Goal: Task Accomplishment & Management: Use online tool/utility

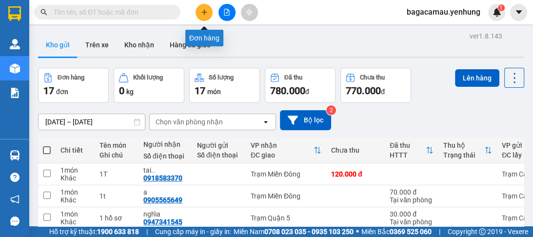
click at [199, 11] on button at bounding box center [203, 12] width 17 height 17
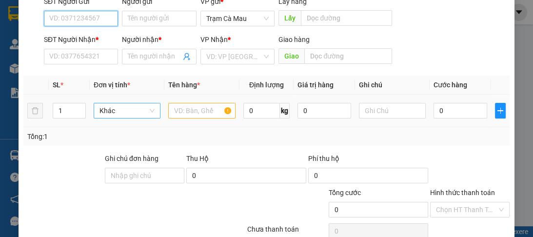
scroll to position [117, 0]
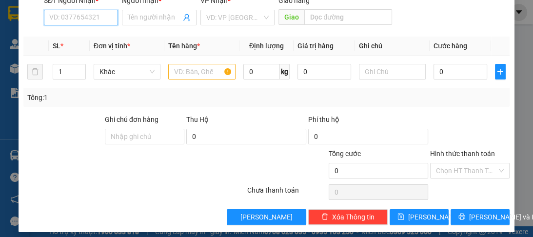
click at [82, 23] on input "SĐT Người Nhận *" at bounding box center [81, 18] width 74 height 16
click at [81, 35] on div "0836901939 - thi" at bounding box center [80, 36] width 62 height 11
type input "0836901939"
type input "thi"
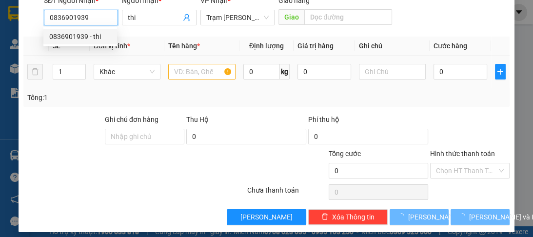
type input "70.000"
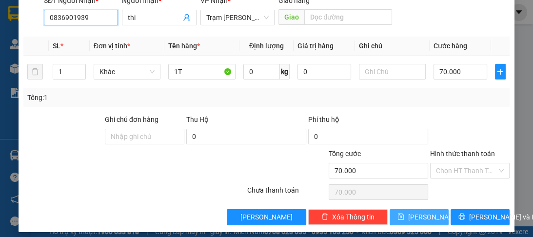
type input "0836901939"
click at [411, 215] on button "[PERSON_NAME]" at bounding box center [419, 217] width 59 height 16
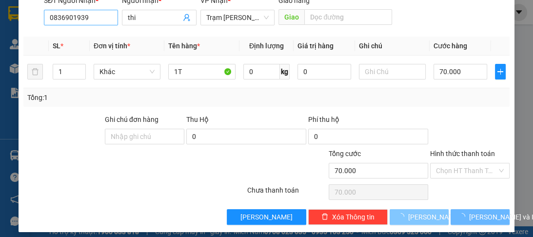
type input "0"
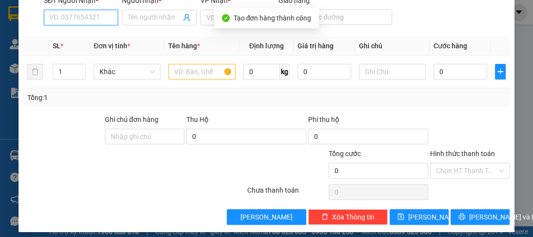
click at [64, 20] on input "SĐT Người Nhận *" at bounding box center [81, 18] width 74 height 16
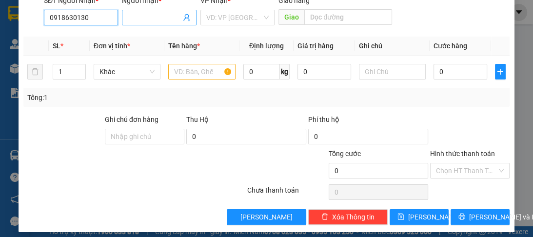
type input "0918630130"
click at [168, 18] on input "Người nhận *" at bounding box center [154, 17] width 53 height 11
type input "a"
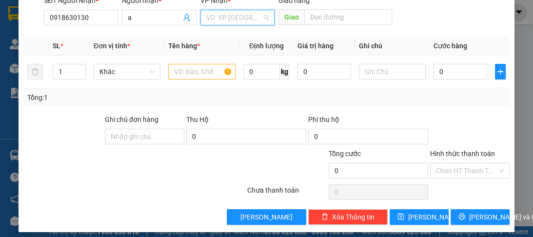
click at [221, 22] on input "search" at bounding box center [234, 17] width 56 height 15
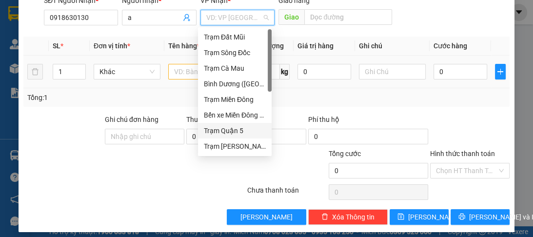
drag, startPoint x: 228, startPoint y: 132, endPoint x: 312, endPoint y: 55, distance: 114.2
click at [234, 127] on div "Trạm Quận 5" at bounding box center [235, 130] width 62 height 11
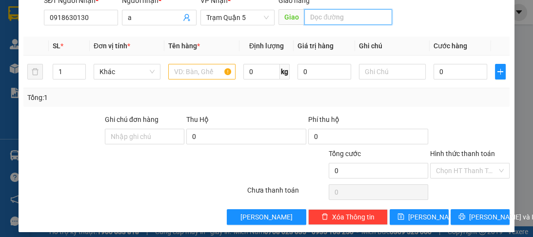
click at [332, 23] on input "text" at bounding box center [348, 17] width 88 height 16
type input "d"
type input "đn"
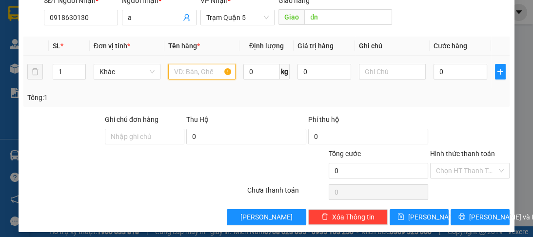
click at [191, 67] on input "text" at bounding box center [201, 72] width 67 height 16
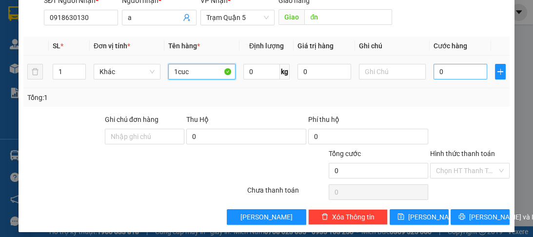
type input "1cuc"
click at [465, 72] on input "0" at bounding box center [460, 72] width 54 height 16
type input "5"
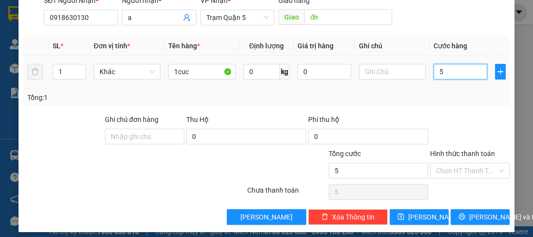
type input "50"
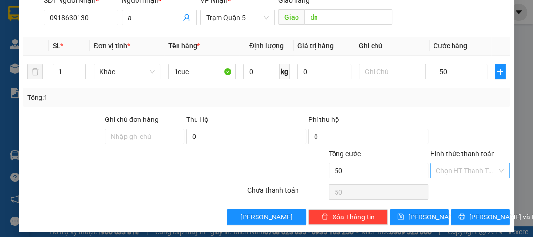
type input "50.000"
click at [460, 164] on input "Hình thức thanh toán" at bounding box center [466, 170] width 61 height 15
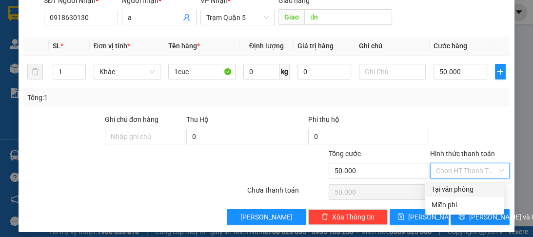
click at [456, 181] on div "Tại văn phòng" at bounding box center [464, 189] width 78 height 16
type input "0"
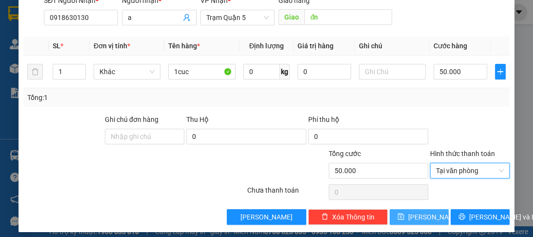
click at [429, 213] on button "[PERSON_NAME]" at bounding box center [419, 217] width 59 height 16
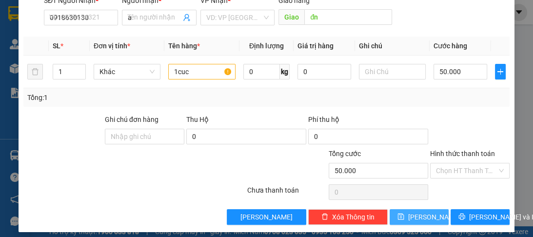
type input "0"
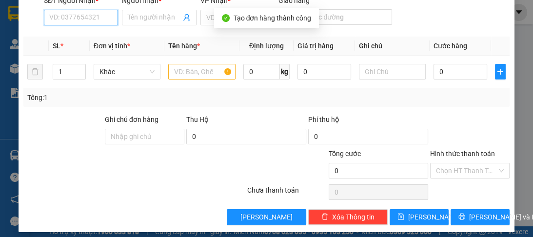
click at [68, 20] on input "SĐT Người Nhận *" at bounding box center [81, 18] width 74 height 16
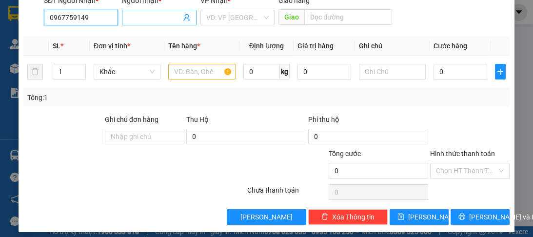
type input "0967759149"
click at [131, 18] on input "Người nhận *" at bounding box center [154, 17] width 53 height 11
click at [200, 19] on div "VD: VP [GEOGRAPHIC_DATA]" at bounding box center [237, 18] width 74 height 16
type input "a"
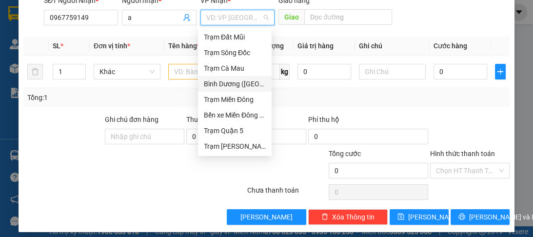
drag, startPoint x: 227, startPoint y: 84, endPoint x: 211, endPoint y: 74, distance: 18.8
click at [227, 83] on div "Bình Dương ([GEOGRAPHIC_DATA])" at bounding box center [235, 83] width 62 height 11
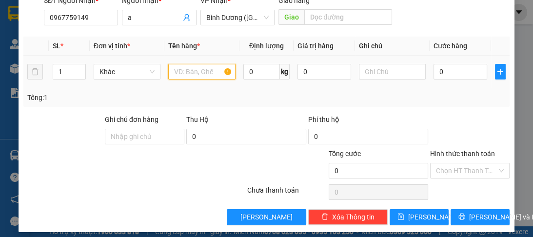
click at [190, 65] on input "text" at bounding box center [201, 72] width 67 height 16
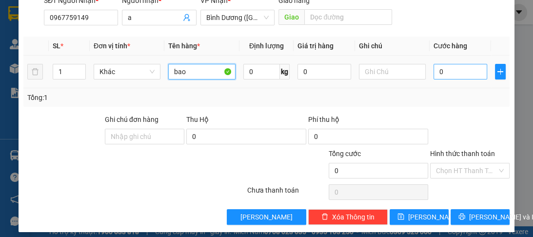
type input "bao"
click at [456, 72] on input "0" at bounding box center [460, 72] width 54 height 16
type input "6"
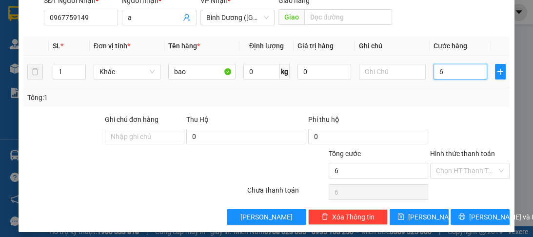
type input "60"
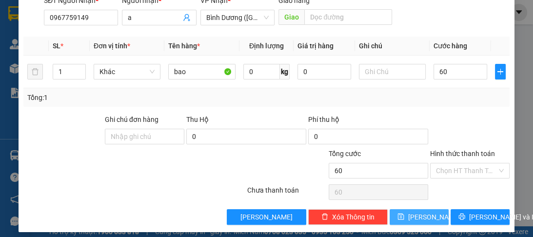
type input "60.000"
click at [404, 212] on button "[PERSON_NAME]" at bounding box center [419, 217] width 59 height 16
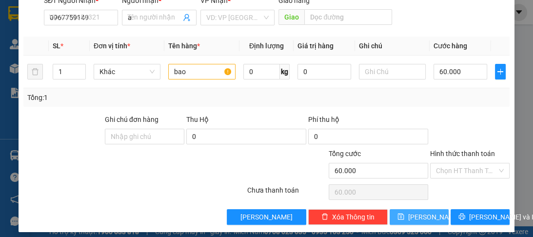
type input "0"
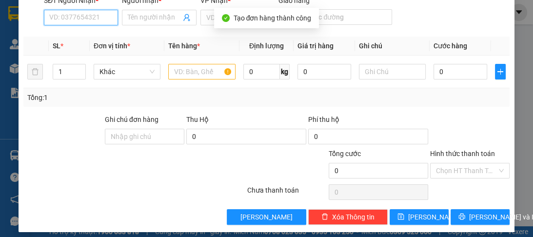
click at [68, 21] on input "SĐT Người Nhận *" at bounding box center [81, 18] width 74 height 16
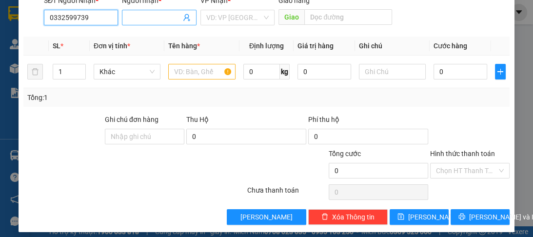
type input "0332599739"
click at [132, 15] on input "Người nhận *" at bounding box center [154, 17] width 53 height 11
type input "a"
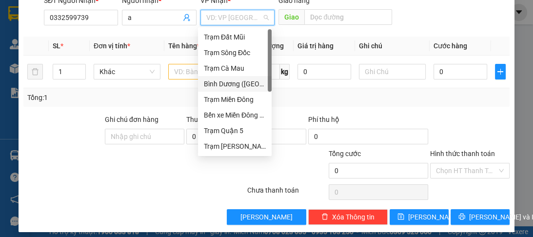
click at [240, 17] on input "search" at bounding box center [234, 17] width 56 height 15
click at [253, 119] on div "Bến xe Miền Đông Mới" at bounding box center [235, 115] width 62 height 11
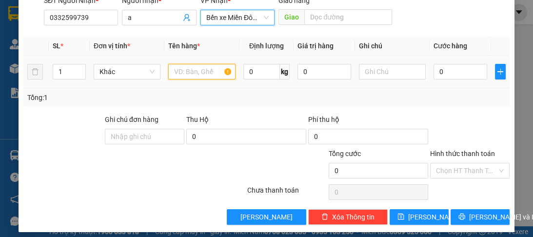
click at [192, 68] on input "text" at bounding box center [201, 72] width 67 height 16
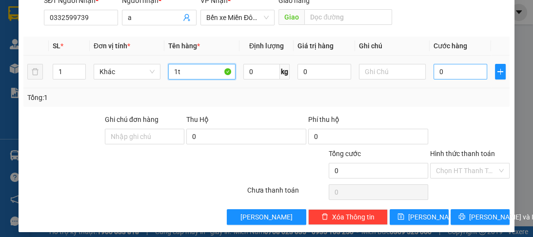
type input "1t"
click at [446, 70] on input "0" at bounding box center [460, 72] width 54 height 16
type input "6"
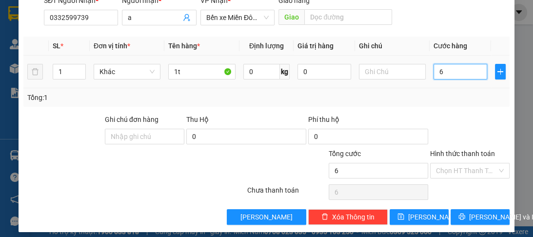
type input "60"
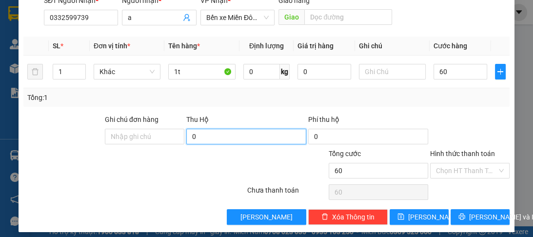
type input "60.000"
click at [248, 138] on input "0" at bounding box center [246, 137] width 120 height 16
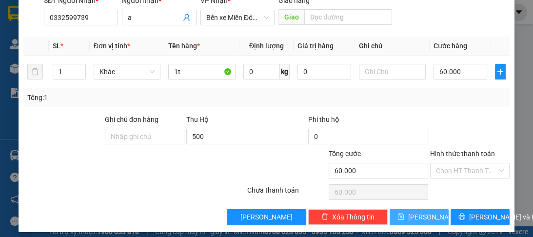
type input "500.000"
click at [398, 215] on button "[PERSON_NAME]" at bounding box center [419, 217] width 59 height 16
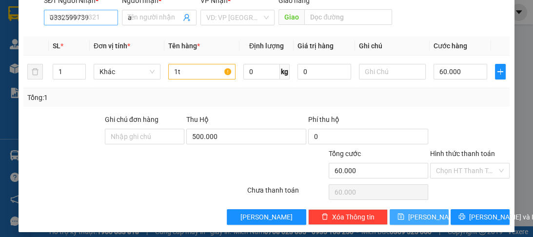
type input "0"
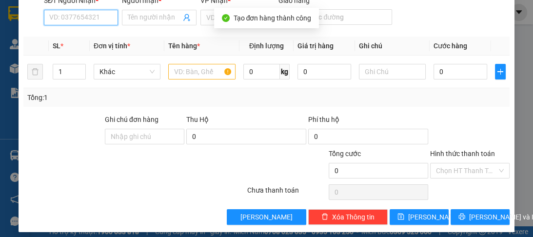
click at [62, 20] on input "SĐT Người Nhận *" at bounding box center [81, 18] width 74 height 16
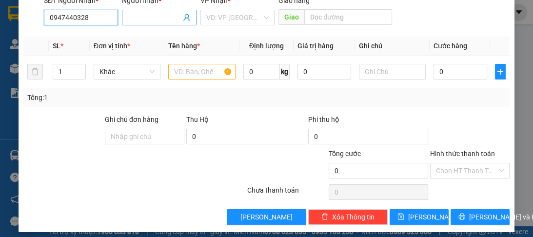
type input "0947440328"
click at [166, 14] on input "Người nhận *" at bounding box center [154, 17] width 53 height 11
type input "a"
click at [244, 20] on input "search" at bounding box center [234, 17] width 56 height 15
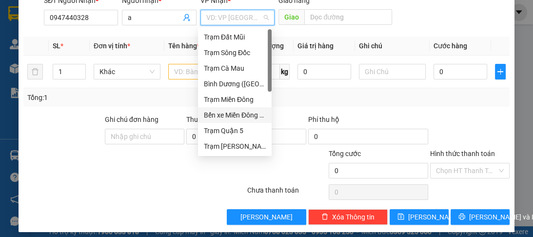
click at [238, 117] on div "Bến xe Miền Đông Mới" at bounding box center [235, 115] width 62 height 11
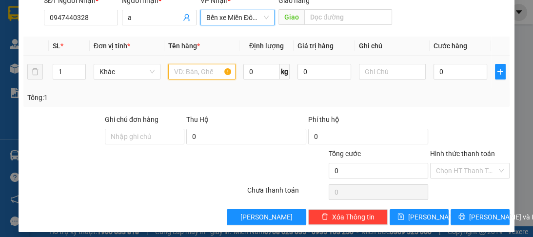
click at [195, 76] on input "text" at bounding box center [201, 72] width 67 height 16
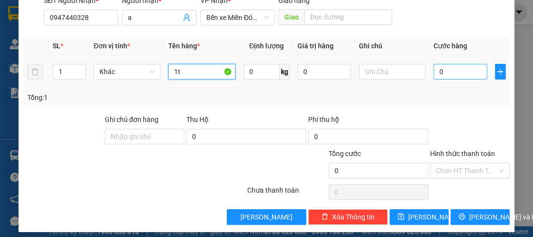
type input "1t"
click at [443, 69] on input "0" at bounding box center [460, 72] width 54 height 16
type input "6"
type input "60"
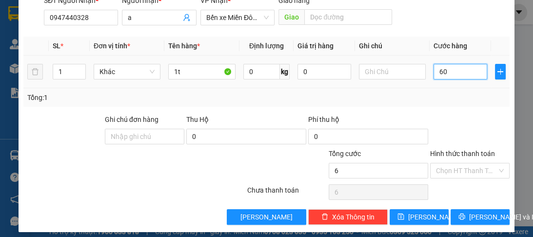
type input "60"
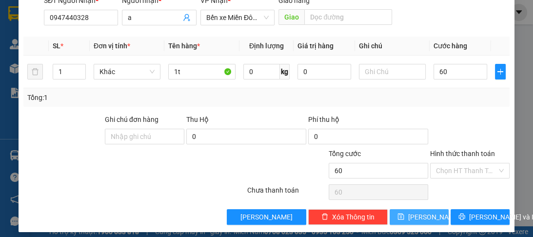
type input "60.000"
click at [411, 218] on button "[PERSON_NAME]" at bounding box center [419, 217] width 59 height 16
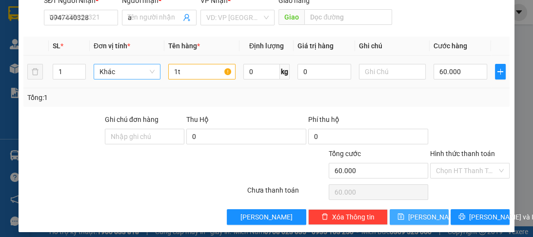
type input "0"
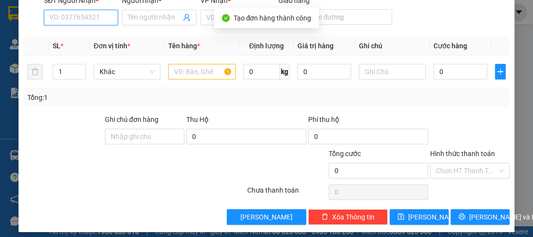
click at [91, 20] on input "SĐT Người Nhận *" at bounding box center [81, 18] width 74 height 16
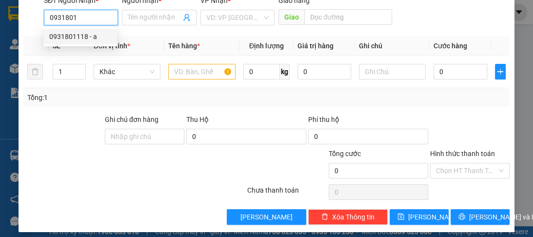
click at [88, 35] on div "0931801118 - a" at bounding box center [80, 36] width 62 height 11
type input "0931801118"
type input "a"
type input "60.000"
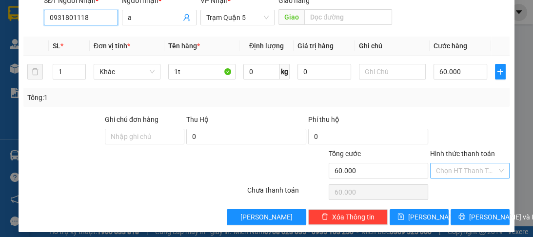
type input "0931801118"
click at [446, 171] on input "Hình thức thanh toán" at bounding box center [466, 170] width 61 height 15
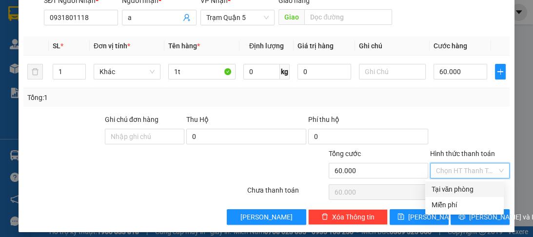
click at [441, 185] on div "Tại văn phòng" at bounding box center [464, 189] width 67 height 11
type input "0"
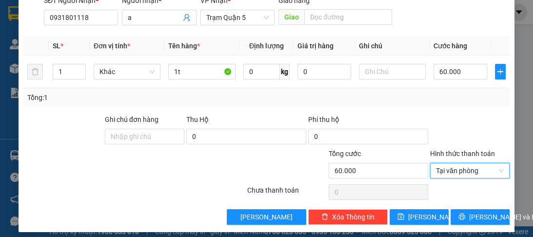
click at [426, 204] on div "Transit Pickup Surcharge Ids Transit Deliver Surcharge Ids Transit Deliver Surc…" at bounding box center [266, 71] width 486 height 307
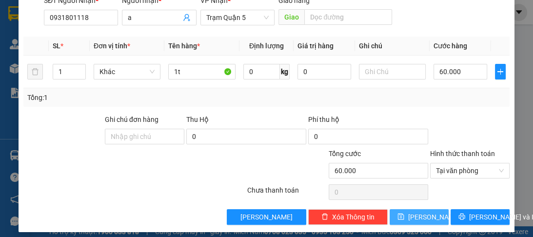
click at [404, 216] on icon "save" at bounding box center [400, 216] width 7 height 7
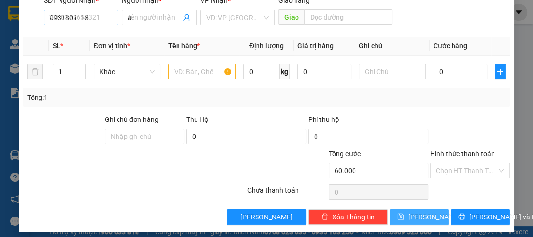
type input "0"
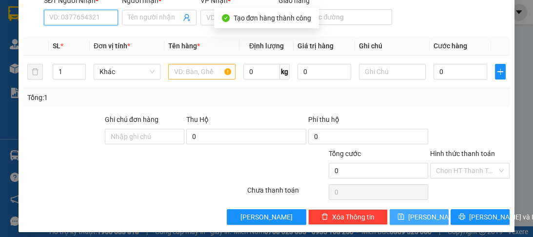
click at [70, 19] on input "SĐT Người Nhận *" at bounding box center [81, 18] width 74 height 16
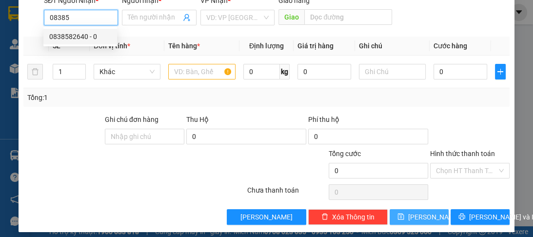
click at [77, 39] on div "0838582640 - 0" at bounding box center [80, 36] width 62 height 11
type input "0838582640"
type input "0"
type input "70.000"
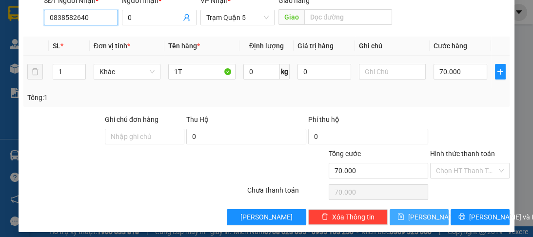
type input "0838582640"
click at [404, 215] on icon "save" at bounding box center [400, 216] width 7 height 7
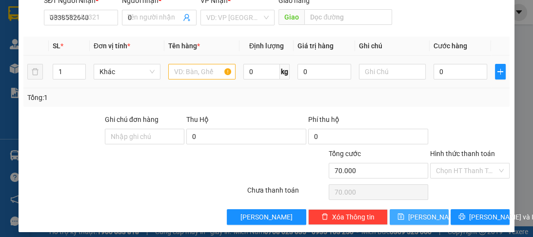
type input "0"
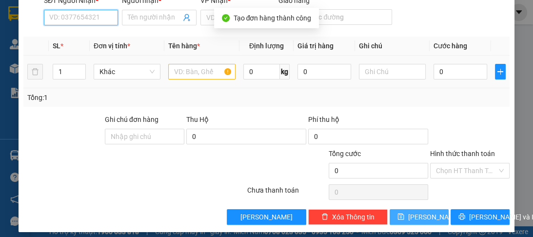
click at [78, 19] on input "SĐT Người Nhận *" at bounding box center [81, 18] width 74 height 16
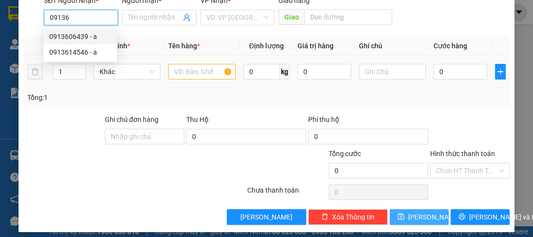
click at [76, 33] on div "0913606439 - a" at bounding box center [80, 36] width 62 height 11
type input "0913606439"
type input "a"
type input "300.000"
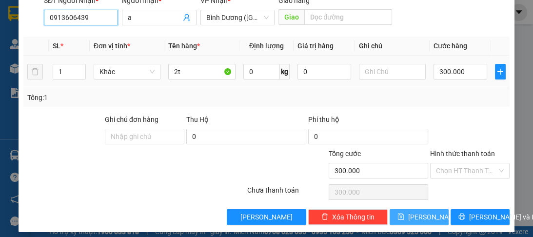
type input "0913606439"
click at [177, 80] on div "2t" at bounding box center [201, 72] width 67 height 20
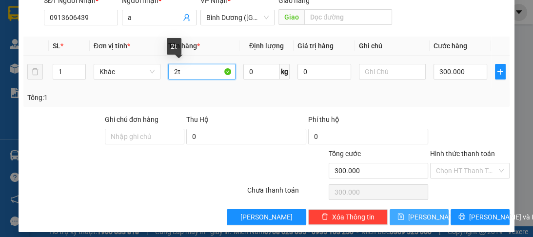
click at [176, 76] on input "2t" at bounding box center [201, 72] width 67 height 16
type input "1t"
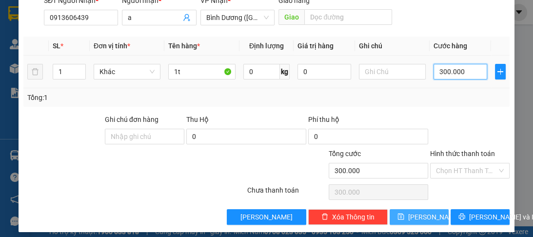
click at [458, 71] on input "300.000" at bounding box center [460, 72] width 54 height 16
type input "0"
type input "1"
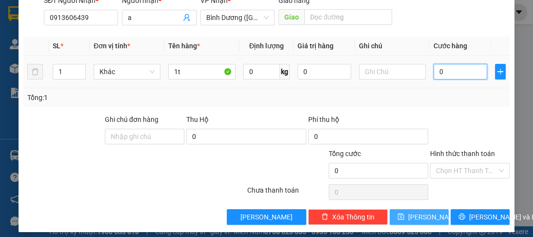
type input "1"
type input "01"
type input "15"
type input "015"
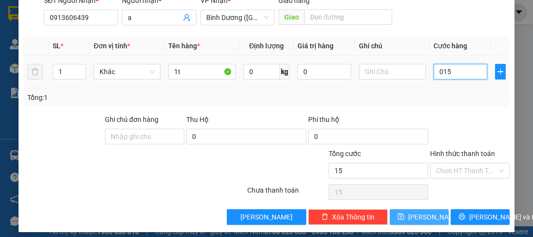
type input "150"
type input "0.150"
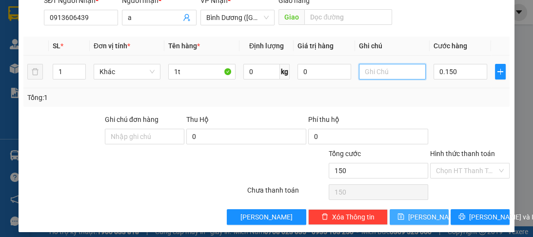
type input "150.000"
click at [386, 72] on input "text" at bounding box center [392, 72] width 67 height 16
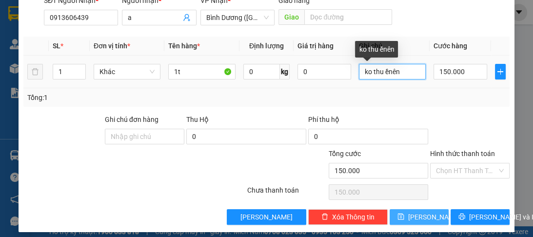
click at [403, 75] on input "ko thu ềnên" at bounding box center [392, 72] width 67 height 16
type input "ko thu tiền"
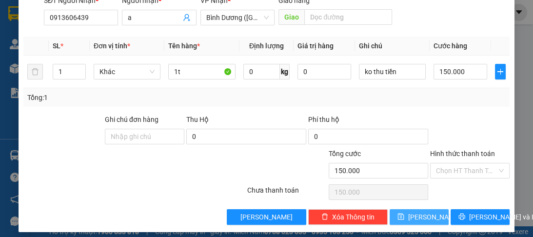
click at [404, 220] on span "save" at bounding box center [400, 217] width 7 height 8
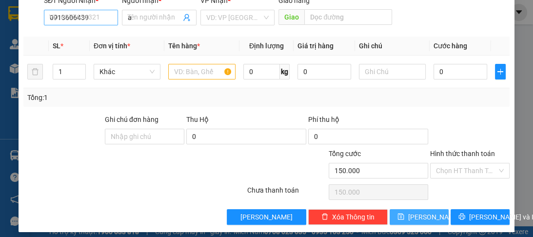
type input "0"
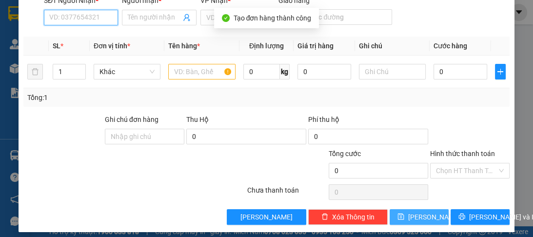
click at [80, 17] on input "SĐT Người Nhận *" at bounding box center [81, 18] width 74 height 16
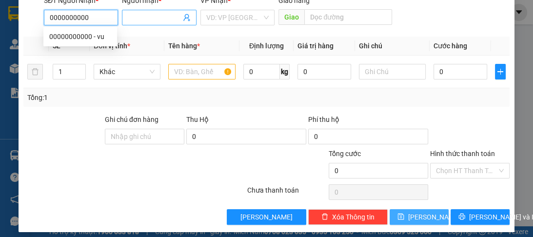
type input "0000000000"
click at [146, 15] on input "Người nhận *" at bounding box center [154, 17] width 53 height 11
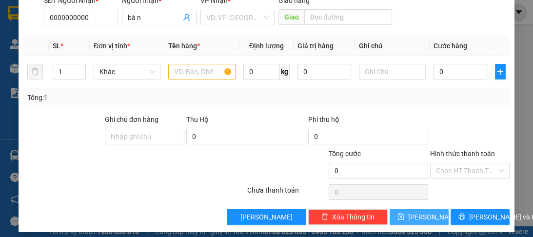
drag, startPoint x: 146, startPoint y: 15, endPoint x: 51, endPoint y: 138, distance: 155.3
click at [51, 138] on div at bounding box center [62, 131] width 81 height 34
click at [151, 20] on input "bà n" at bounding box center [154, 17] width 53 height 11
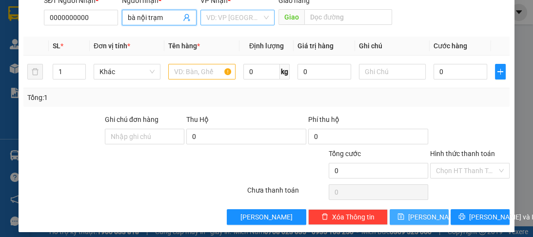
type input "bà nội trạm"
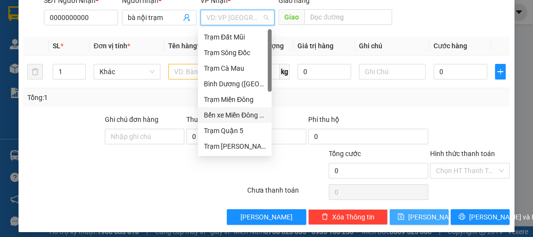
drag, startPoint x: 218, startPoint y: 18, endPoint x: 219, endPoint y: 83, distance: 65.3
click at [218, 21] on input "search" at bounding box center [234, 17] width 56 height 15
click at [219, 135] on div "Trạm Quận 5" at bounding box center [235, 130] width 62 height 11
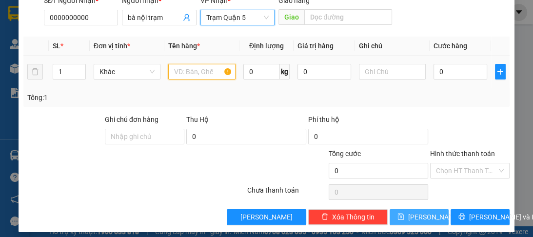
click at [196, 73] on input "text" at bounding box center [201, 72] width 67 height 16
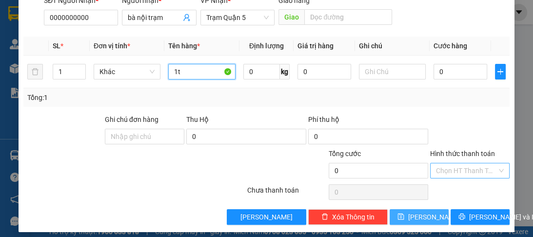
type input "1t"
click at [456, 166] on input "Hình thức thanh toán" at bounding box center [466, 170] width 61 height 15
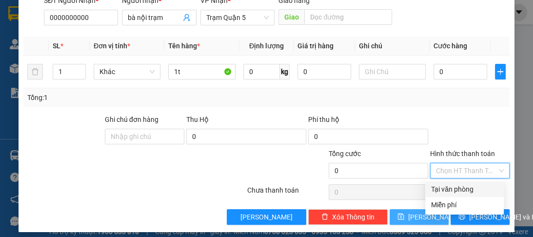
scroll to position [123, 0]
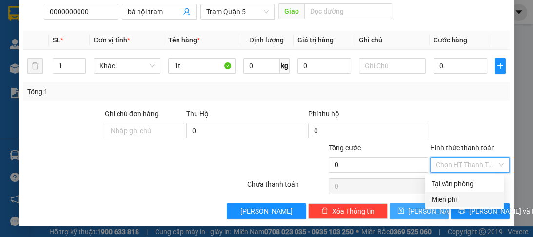
click at [449, 201] on div "Miễn phí" at bounding box center [464, 199] width 67 height 11
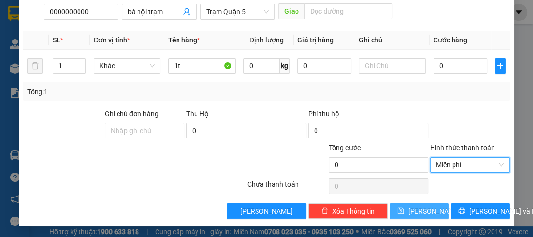
click at [402, 208] on button "Lưu" at bounding box center [419, 211] width 59 height 16
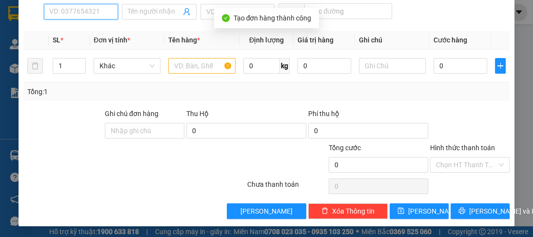
click at [70, 12] on input "SĐT Người Nhận *" at bounding box center [81, 12] width 74 height 16
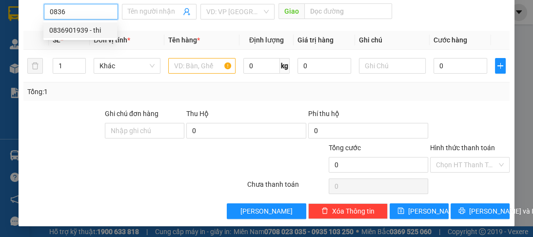
click at [76, 25] on div "0836901939 - thi" at bounding box center [80, 30] width 62 height 11
type input "0836901939"
type input "thi"
type input "70.000"
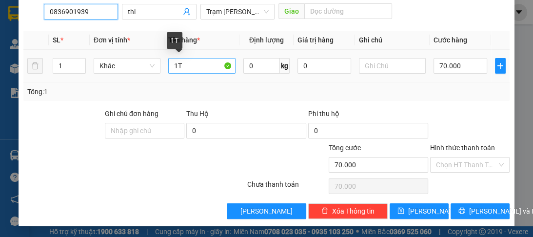
type input "0836901939"
click at [175, 70] on input "1T" at bounding box center [201, 66] width 67 height 16
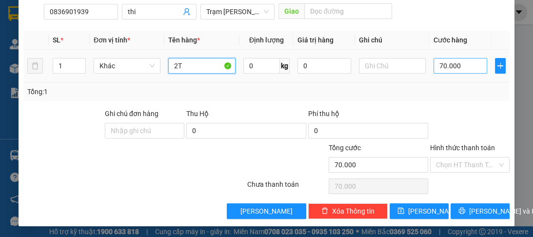
type input "2T"
click at [463, 69] on input "70.000" at bounding box center [460, 66] width 54 height 16
type input "0"
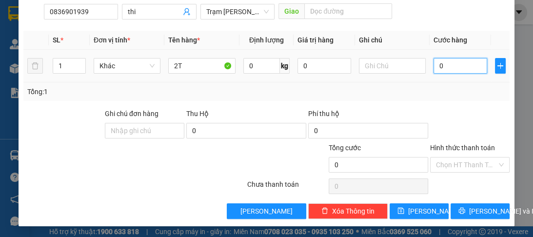
type input "2"
type input "02"
type input "25"
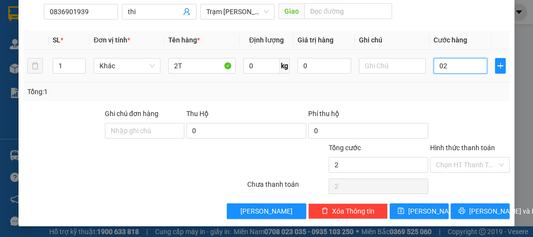
type input "025"
type input "250"
type input "0.250"
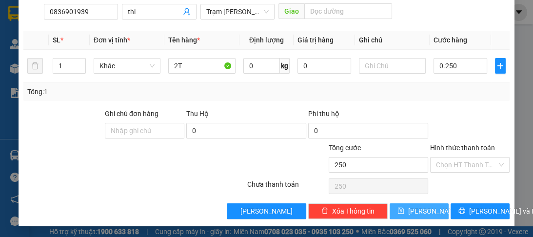
type input "250.000"
click at [411, 211] on button "Lưu" at bounding box center [419, 211] width 59 height 16
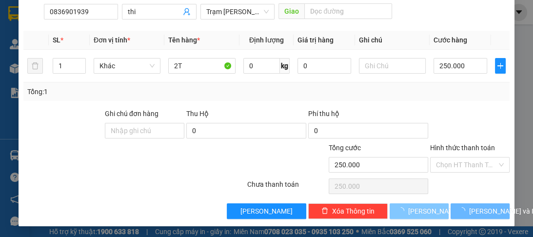
type input "0"
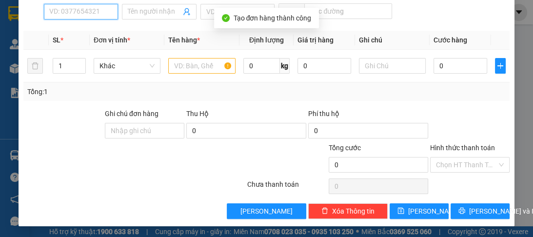
click at [63, 8] on input "SĐT Người Nhận *" at bounding box center [81, 12] width 74 height 16
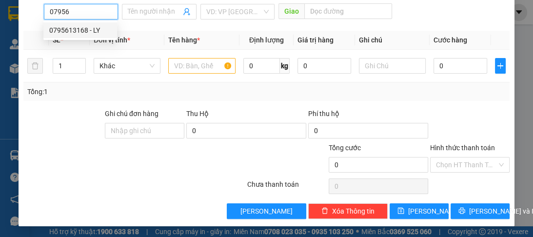
click at [72, 33] on div "0795613168 - LY" at bounding box center [80, 30] width 62 height 11
type input "0795613168"
type input "LY"
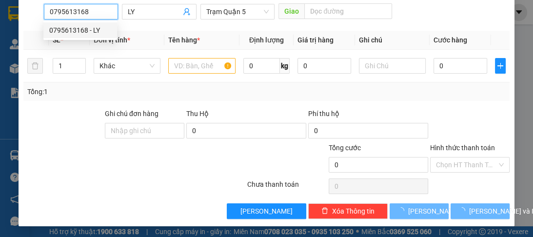
type input "40.000"
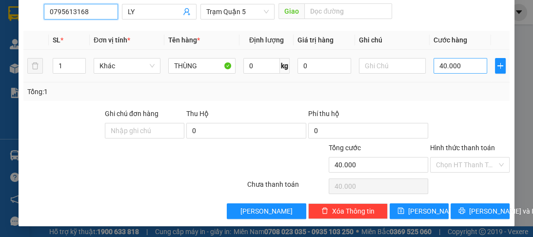
type input "0795613168"
click at [447, 70] on input "40.000" at bounding box center [460, 66] width 54 height 16
type input "0"
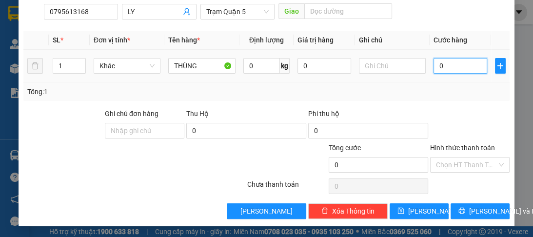
type input "5"
type input "05"
type input "50"
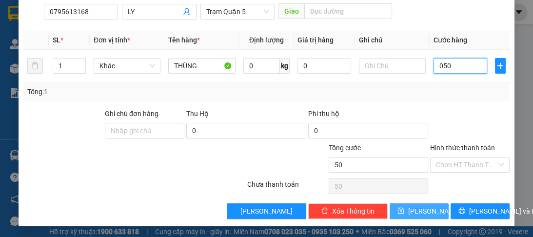
type input "050"
type input "50.000"
click at [417, 209] on span "Lưu" at bounding box center [434, 211] width 52 height 11
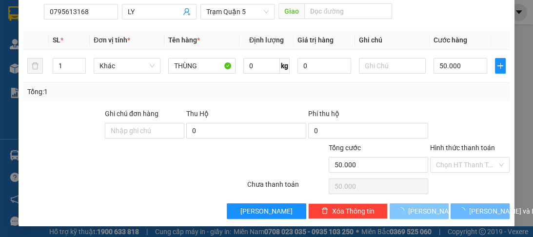
type input "0"
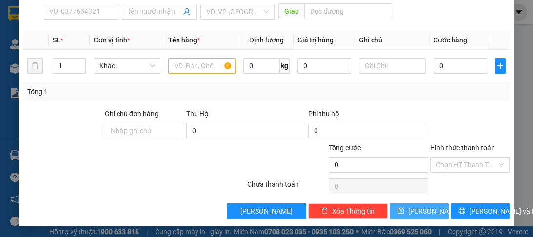
scroll to position [84, 0]
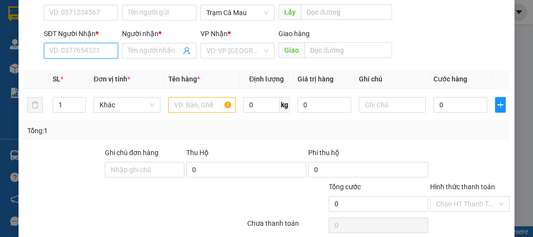
click at [70, 54] on input "SĐT Người Nhận *" at bounding box center [81, 51] width 74 height 16
type input "0909367249"
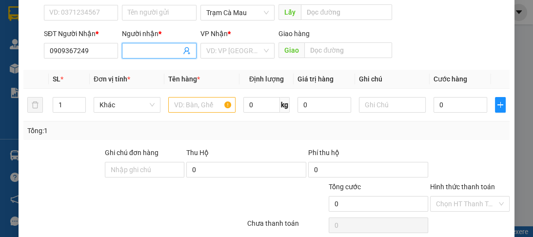
click at [187, 54] on icon "user-add" at bounding box center [187, 51] width 8 height 8
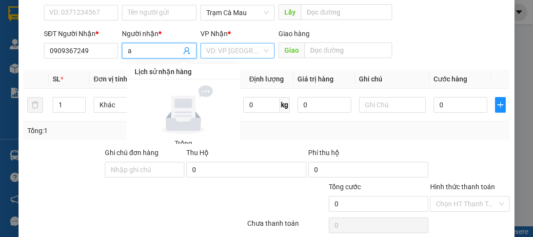
type input "a"
click at [220, 49] on input "search" at bounding box center [234, 50] width 56 height 15
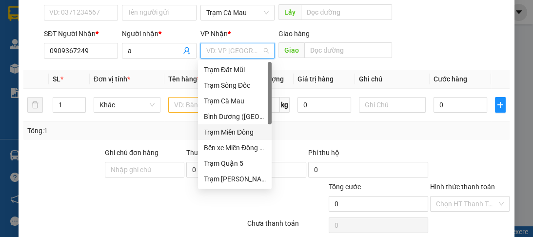
click at [248, 135] on div "Trạm Miền Đông" at bounding box center [235, 132] width 62 height 11
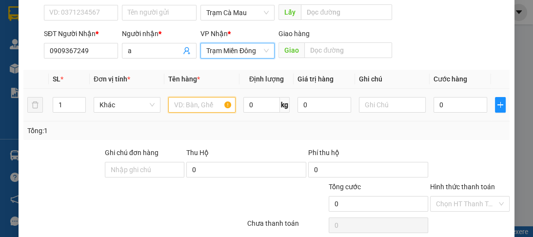
click at [207, 105] on input "text" at bounding box center [201, 105] width 67 height 16
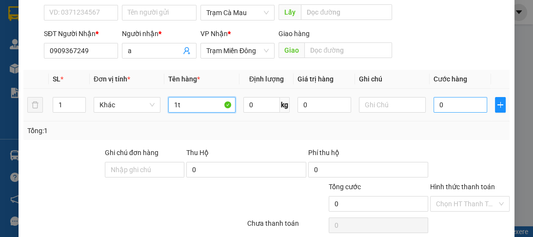
type input "1t"
click at [460, 102] on input "0" at bounding box center [460, 105] width 54 height 16
type input "8"
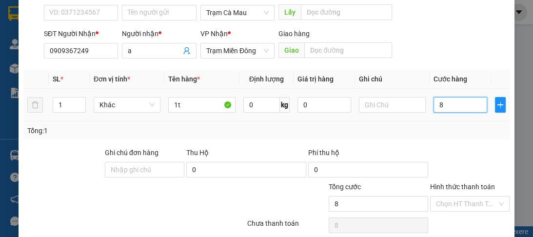
type input "80"
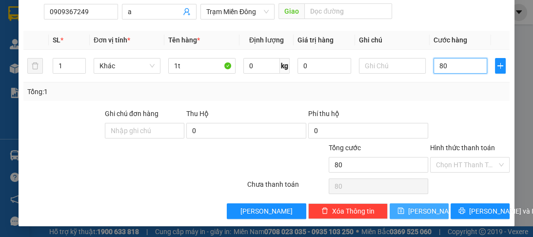
type input "80"
type input "80.000"
click at [427, 210] on button "Lưu" at bounding box center [419, 211] width 59 height 16
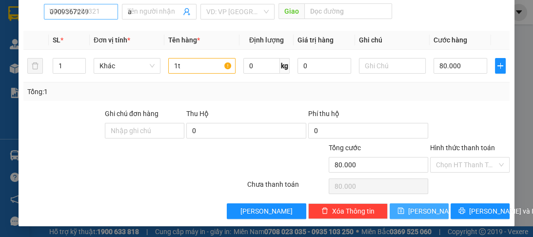
type input "0"
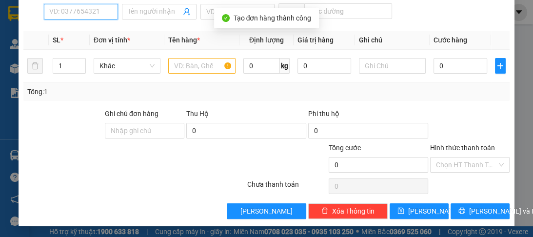
click at [74, 12] on input "SĐT Người Nhận *" at bounding box center [81, 12] width 74 height 16
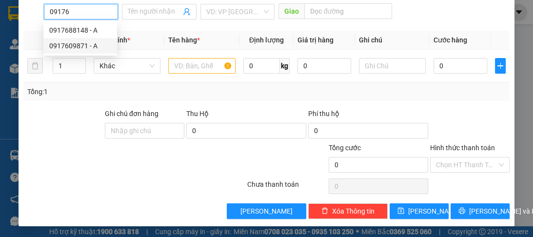
click at [83, 47] on div "0917609871 - A" at bounding box center [80, 45] width 62 height 11
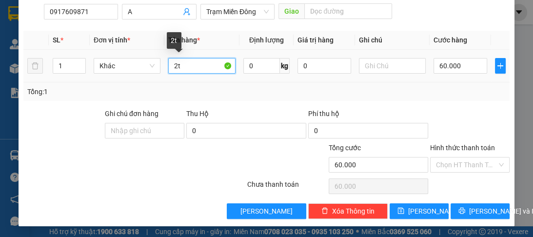
click at [176, 68] on input "2t" at bounding box center [201, 66] width 67 height 16
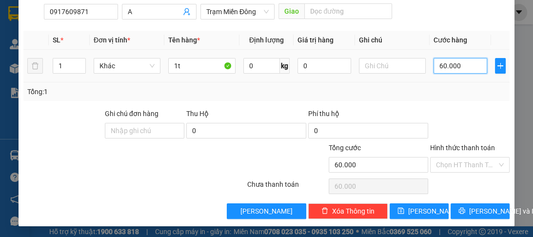
click at [445, 68] on input "60.000" at bounding box center [460, 66] width 54 height 16
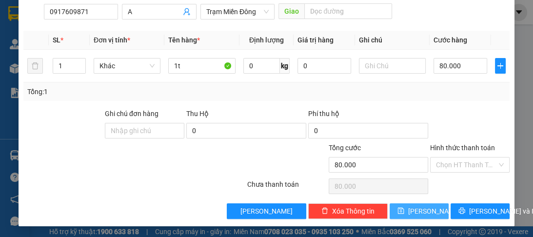
click at [415, 213] on span "Lưu" at bounding box center [434, 211] width 52 height 11
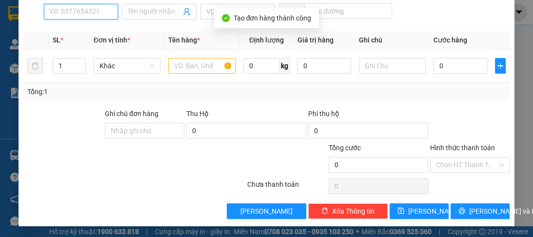
click at [84, 14] on input "SĐT Người Nhận *" at bounding box center [81, 12] width 74 height 16
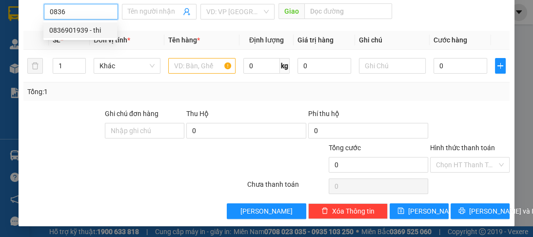
click at [83, 25] on div "0836901939 - thi" at bounding box center [80, 30] width 62 height 11
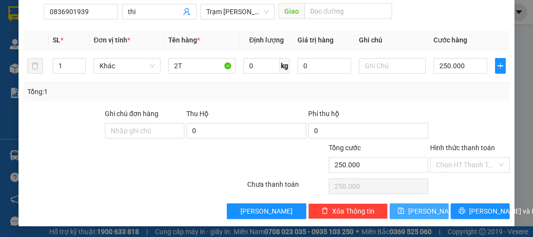
click at [412, 212] on button "Lưu" at bounding box center [419, 211] width 59 height 16
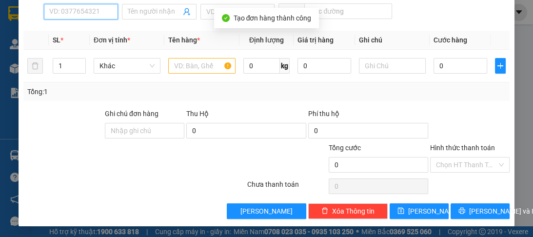
click at [61, 10] on input "SĐT Người Nhận *" at bounding box center [81, 12] width 74 height 16
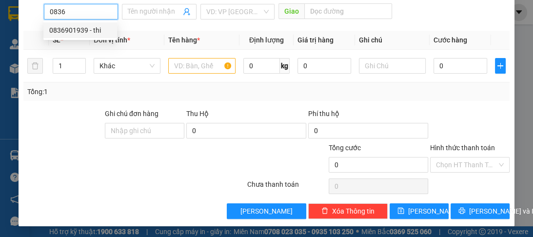
click at [65, 34] on div "0836901939 - thi" at bounding box center [80, 30] width 62 height 11
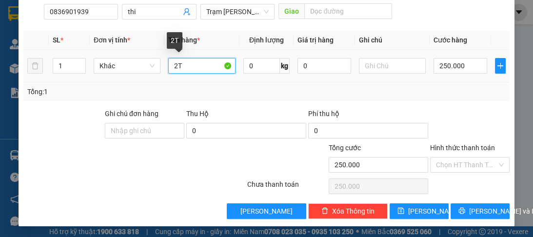
click at [176, 70] on input "2T" at bounding box center [201, 66] width 67 height 16
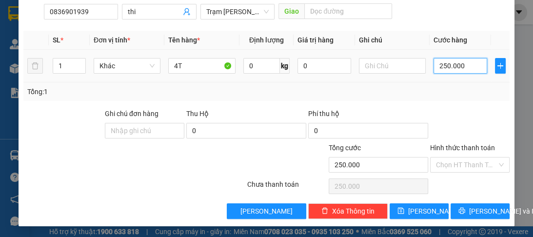
click at [448, 65] on input "250.000" at bounding box center [460, 66] width 54 height 16
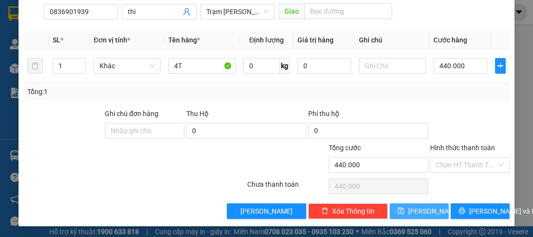
click at [415, 215] on button "Lưu" at bounding box center [419, 211] width 59 height 16
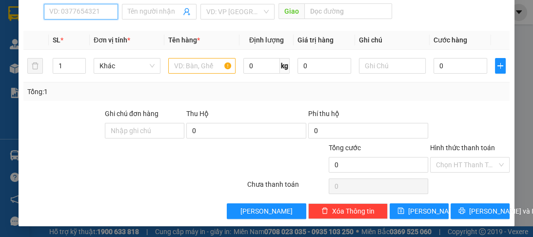
click at [81, 13] on input "SĐT Người Nhận *" at bounding box center [81, 12] width 74 height 16
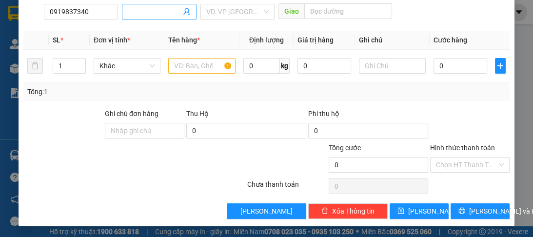
click at [136, 6] on input "Người nhận *" at bounding box center [154, 11] width 53 height 11
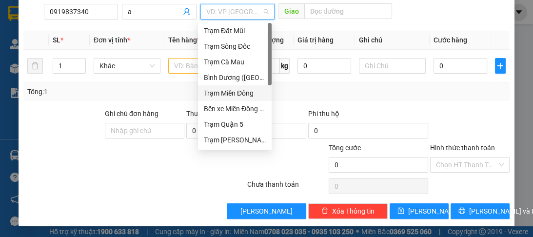
click at [223, 13] on input "search" at bounding box center [234, 11] width 56 height 15
drag, startPoint x: 225, startPoint y: 127, endPoint x: 339, endPoint y: 29, distance: 150.1
click at [227, 125] on div "Trạm Quận 5" at bounding box center [235, 124] width 62 height 11
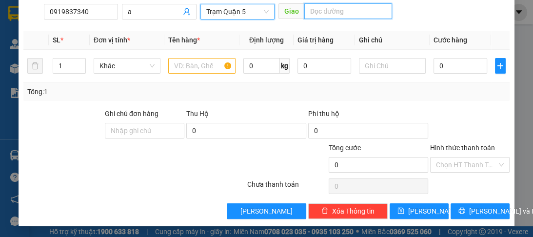
click at [332, 10] on input "text" at bounding box center [348, 11] width 88 height 16
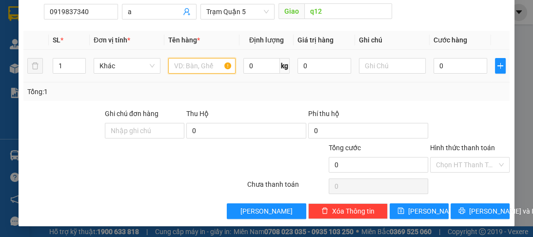
click at [186, 64] on input "text" at bounding box center [201, 66] width 67 height 16
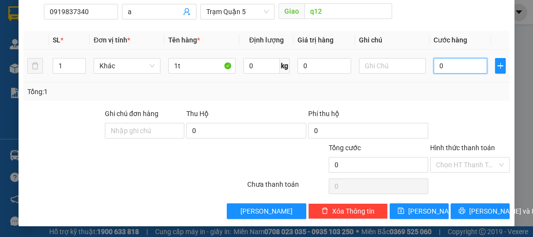
click at [448, 63] on input "0" at bounding box center [460, 66] width 54 height 16
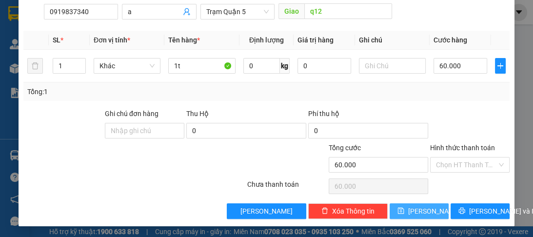
click at [419, 209] on span "Lưu" at bounding box center [434, 211] width 52 height 11
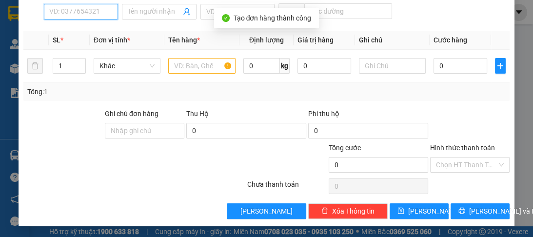
click at [78, 10] on input "SĐT Người Nhận *" at bounding box center [81, 12] width 74 height 16
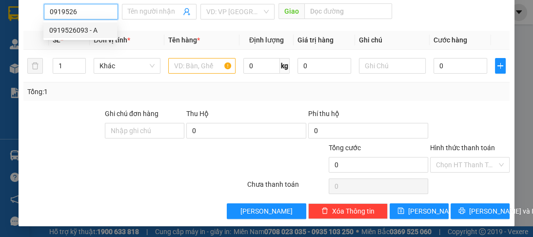
click at [84, 34] on div "0919526093 - A" at bounding box center [80, 30] width 62 height 11
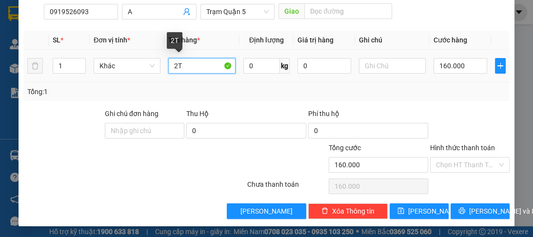
click at [193, 69] on input "2T" at bounding box center [201, 66] width 67 height 16
click at [179, 103] on div "Transit Pickup Surcharge Ids Transit Deliver Surcharge Ids Transit Deliver Surc…" at bounding box center [266, 65] width 486 height 307
click at [199, 65] on input "1t" at bounding box center [201, 66] width 67 height 16
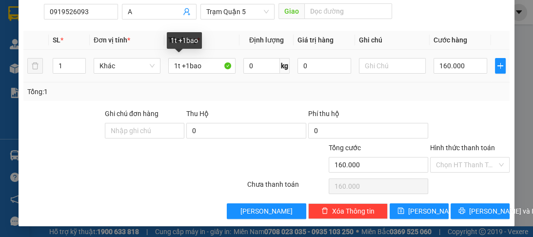
drag, startPoint x: 199, startPoint y: 65, endPoint x: 185, endPoint y: 81, distance: 21.1
click at [185, 82] on div "Tổng: 1" at bounding box center [266, 91] width 486 height 19
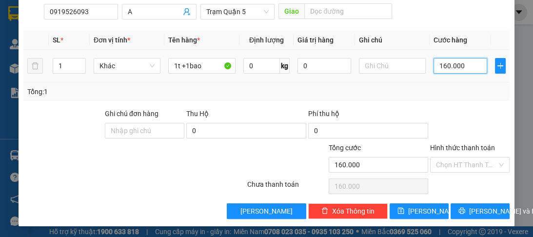
click at [461, 59] on input "160.000" at bounding box center [460, 66] width 54 height 16
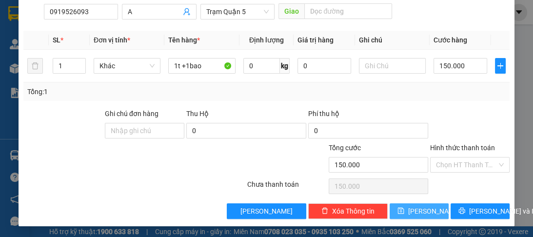
click at [410, 206] on button "Lưu" at bounding box center [419, 211] width 59 height 16
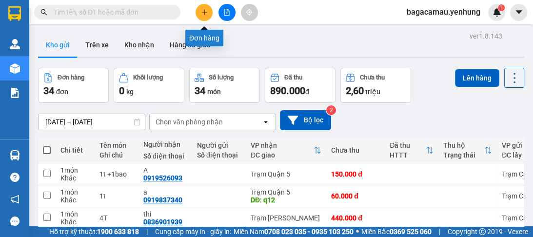
click at [206, 9] on icon "plus" at bounding box center [204, 12] width 7 height 7
click at [48, 145] on label at bounding box center [47, 150] width 8 height 10
click at [47, 145] on input "checkbox" at bounding box center [47, 145] width 0 height 0
checkbox input "true"
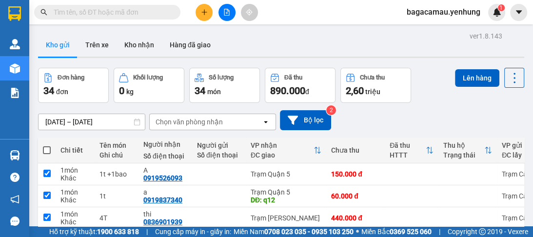
checkbox input "true"
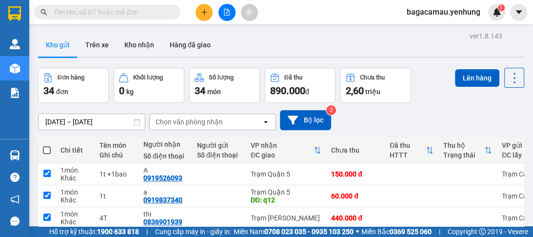
checkbox input "true"
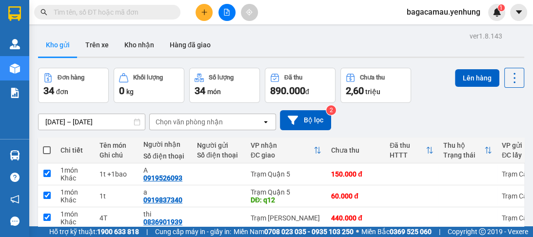
checkbox input "true"
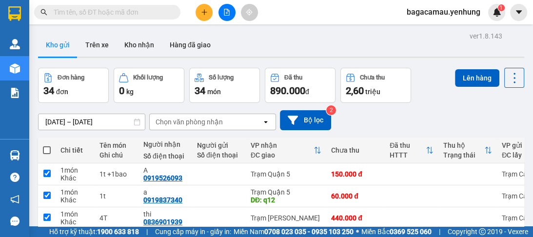
checkbox input "true"
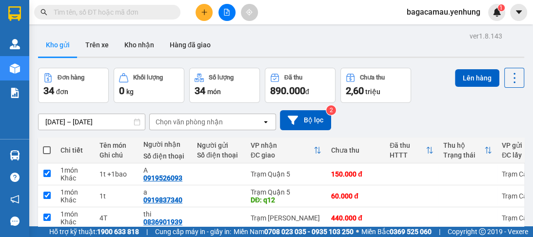
checkbox input "true"
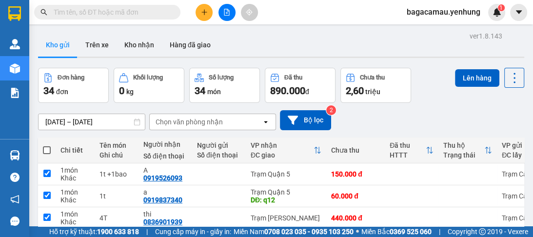
checkbox input "true"
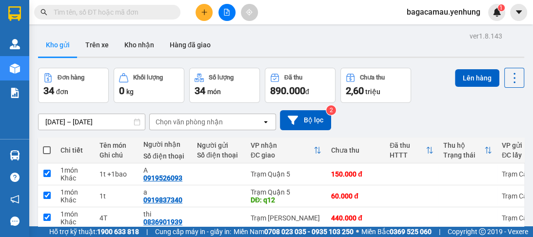
checkbox input "true"
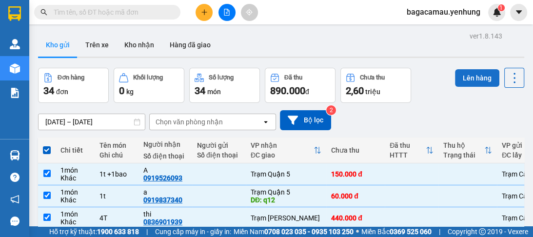
click at [457, 74] on button "Lên hàng" at bounding box center [477, 78] width 44 height 18
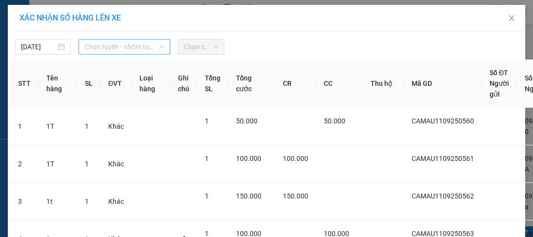
click at [125, 50] on span "Chọn tuyến - nhóm tuyến" at bounding box center [124, 46] width 80 height 15
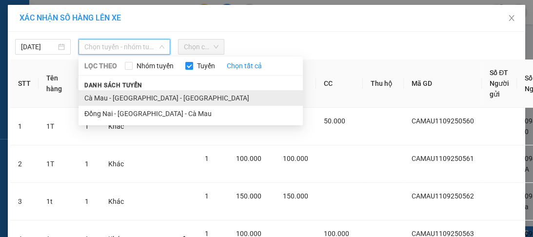
click at [137, 98] on li "Cà Mau - [GEOGRAPHIC_DATA] - [GEOGRAPHIC_DATA]" at bounding box center [190, 98] width 224 height 16
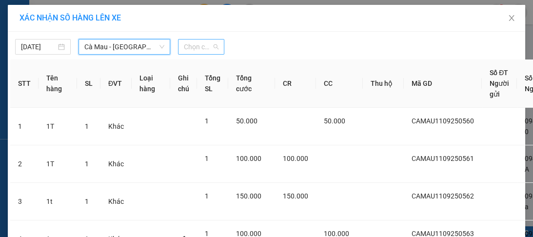
click at [192, 45] on span "Chọn chuyến" at bounding box center [201, 46] width 35 height 15
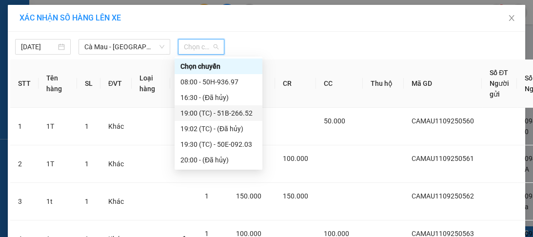
click at [205, 114] on div "19:00 (TC) - 51B-266.52" at bounding box center [218, 113] width 76 height 11
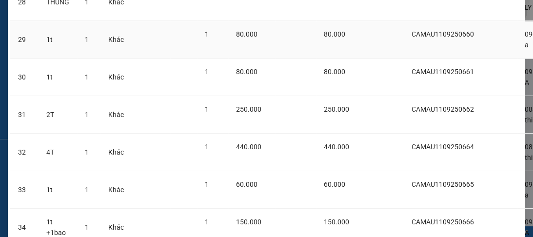
scroll to position [1264, 0]
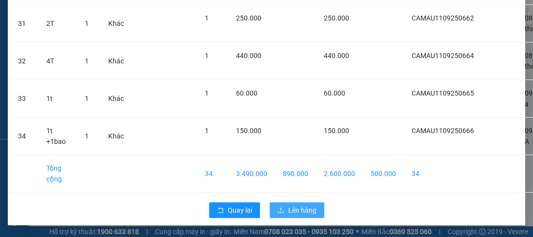
click at [298, 205] on span "Lên hàng" at bounding box center [302, 210] width 28 height 11
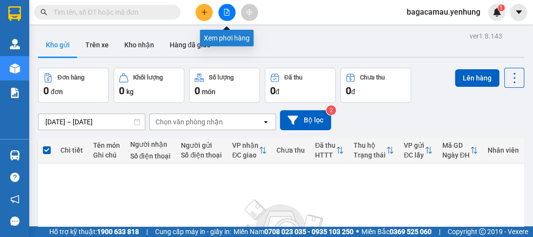
click at [219, 10] on button at bounding box center [226, 12] width 17 height 17
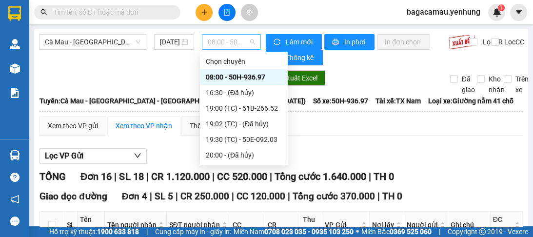
click at [220, 48] on span "08:00 - 50H-936.97" at bounding box center [231, 42] width 47 height 15
click div "19:00 (TC) - 51B-266.52"
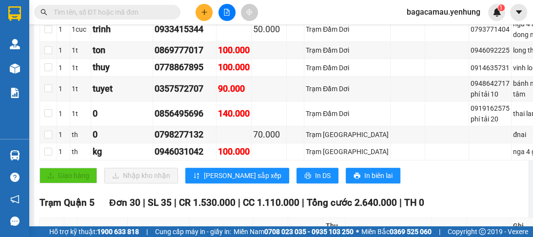
scroll to position [585, 0]
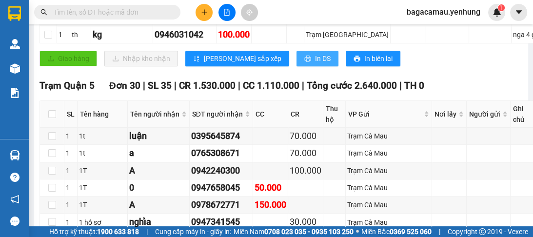
click icon "printer"
click div "Giao hàng Nhập kho nhận Lưu sắp xếp In DS In biên lai"
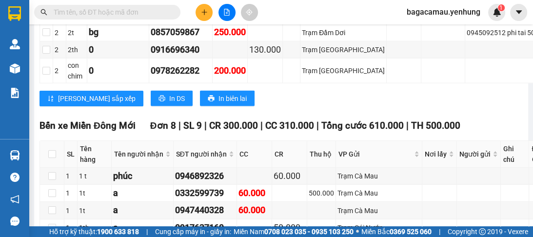
scroll to position [1521, 0]
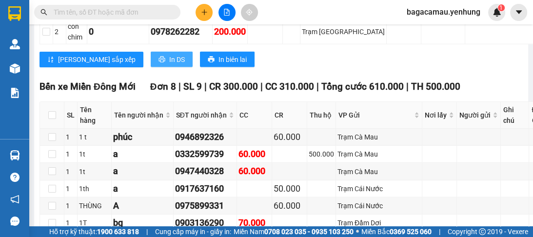
click span "In DS"
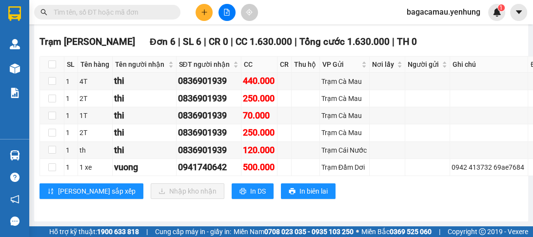
scroll to position [2340, 0]
click span "In DS"
click div "Trạm [GEOGRAPHIC_DATA][PERSON_NAME] 6 | SL 6 | CR 0 | CC 1.630.000 | [PERSON_NA…"
